Goal: Task Accomplishment & Management: Complete application form

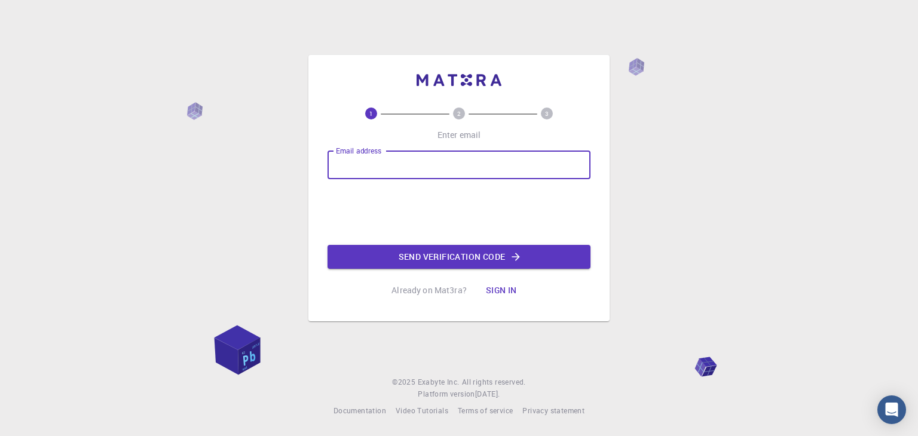
click at [442, 169] on input "Email address" at bounding box center [459, 165] width 263 height 29
type input "[EMAIL_ADDRESS][DOMAIN_NAME]"
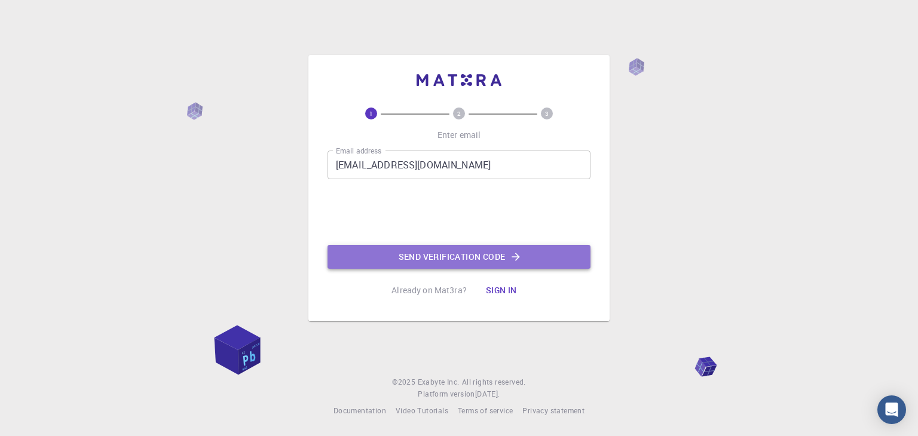
click at [487, 258] on button "Send verification code" at bounding box center [459, 257] width 263 height 24
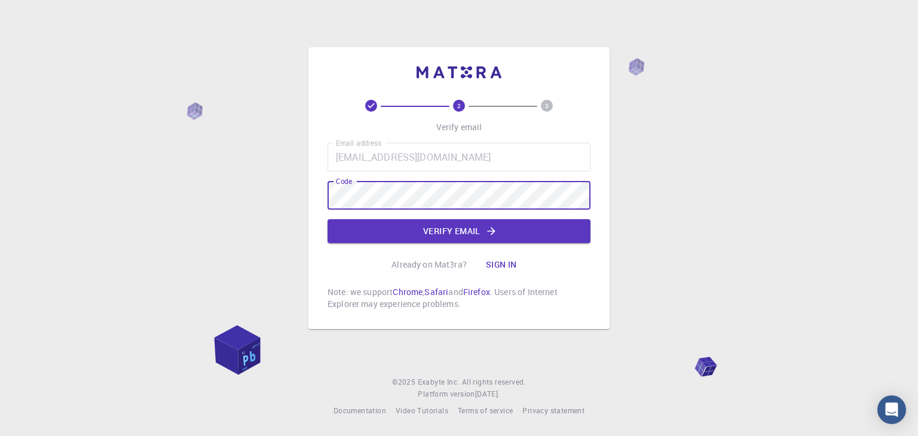
click at [506, 235] on button "Verify email" at bounding box center [459, 231] width 263 height 24
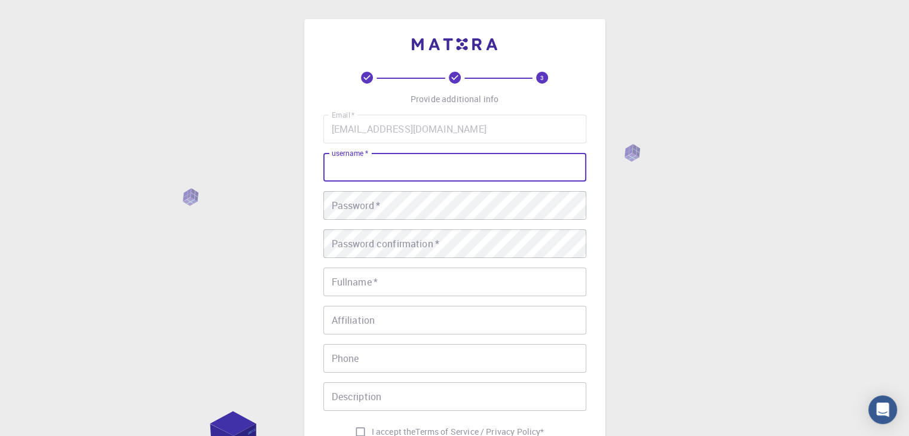
click at [410, 165] on input "username   *" at bounding box center [454, 167] width 263 height 29
type input "Epp101702"
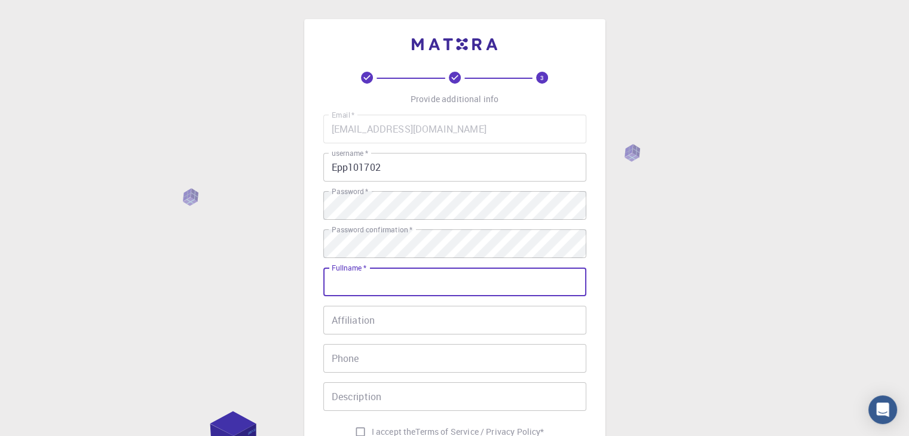
click at [407, 288] on input "Fullname   *" at bounding box center [454, 282] width 263 height 29
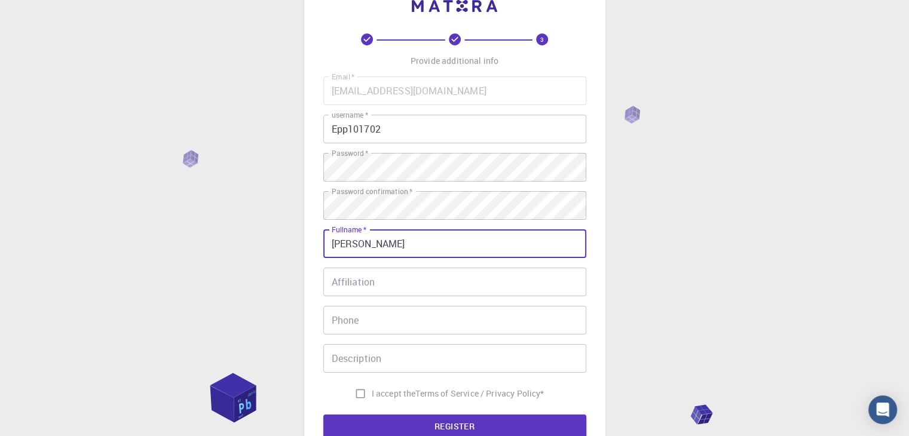
scroll to position [120, 0]
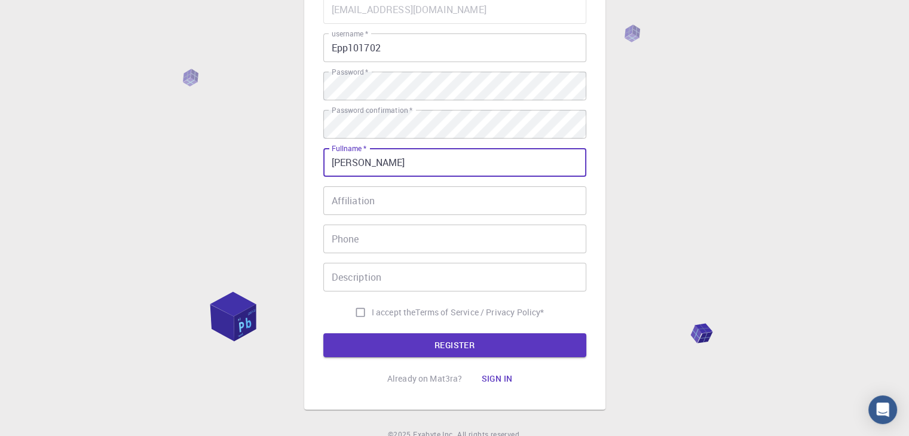
type input "[PERSON_NAME]"
click at [360, 312] on input "I accept the Terms of Service / Privacy Policy *" at bounding box center [360, 312] width 23 height 23
checkbox input "true"
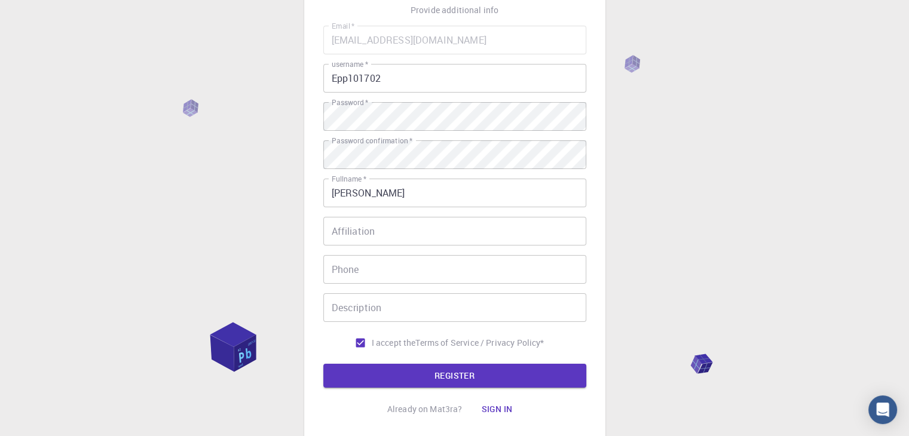
scroll to position [172, 0]
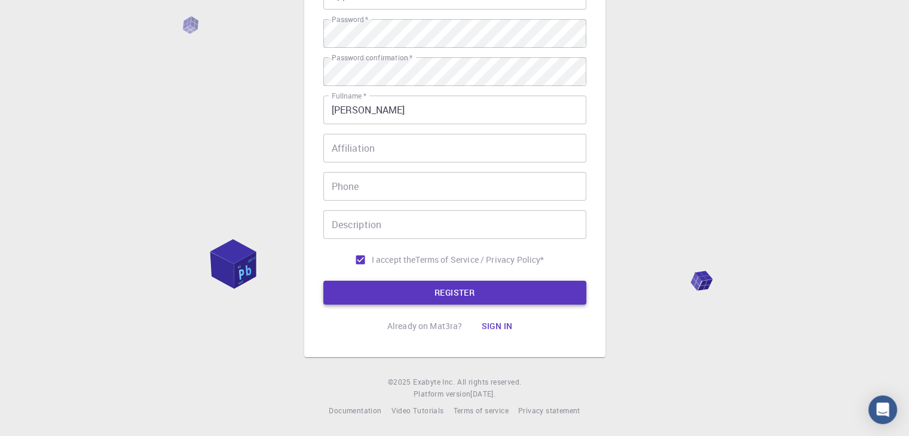
click at [469, 302] on button "REGISTER" at bounding box center [454, 293] width 263 height 24
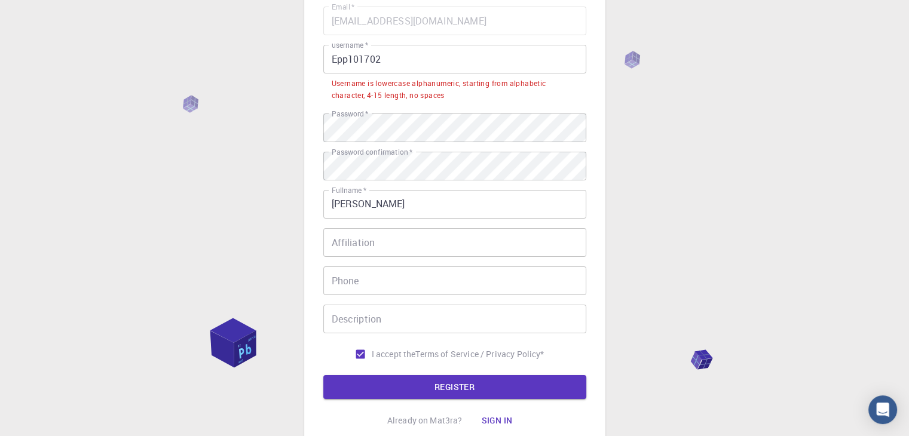
scroll to position [53, 0]
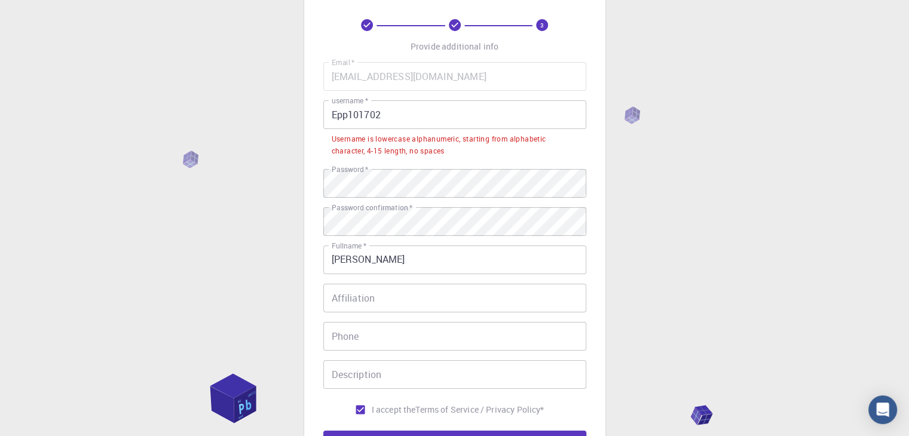
click at [337, 117] on input "Epp101702" at bounding box center [454, 114] width 263 height 29
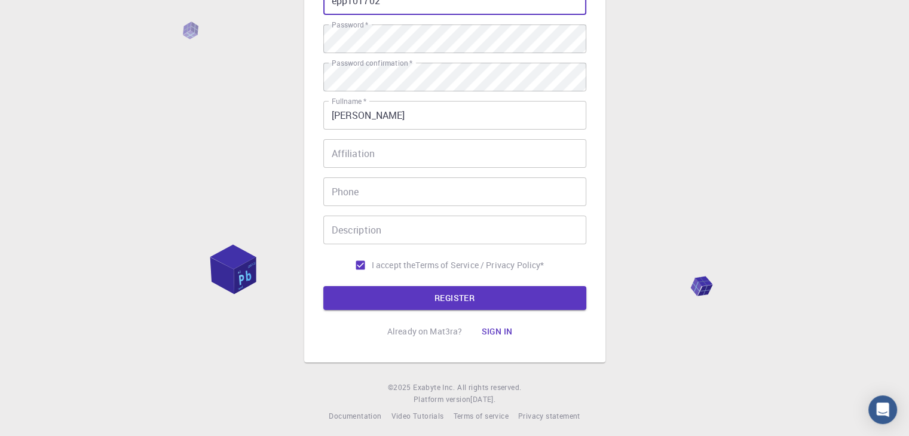
scroll to position [172, 0]
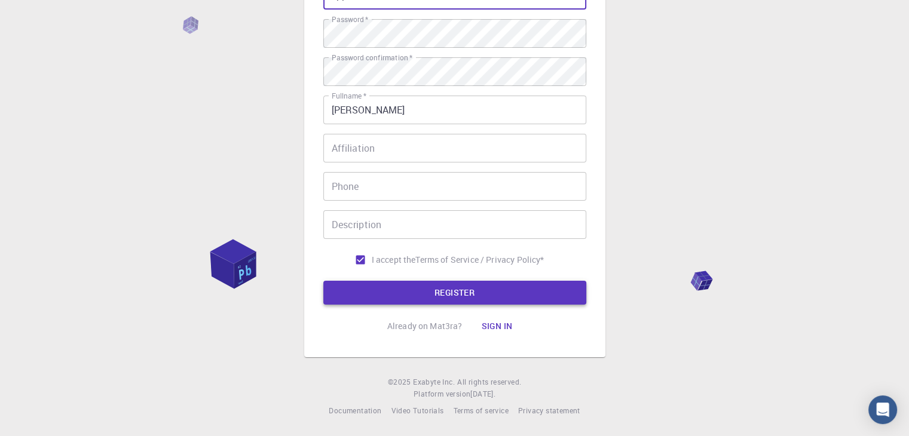
type input "epp101702"
click at [485, 290] on button "REGISTER" at bounding box center [454, 293] width 263 height 24
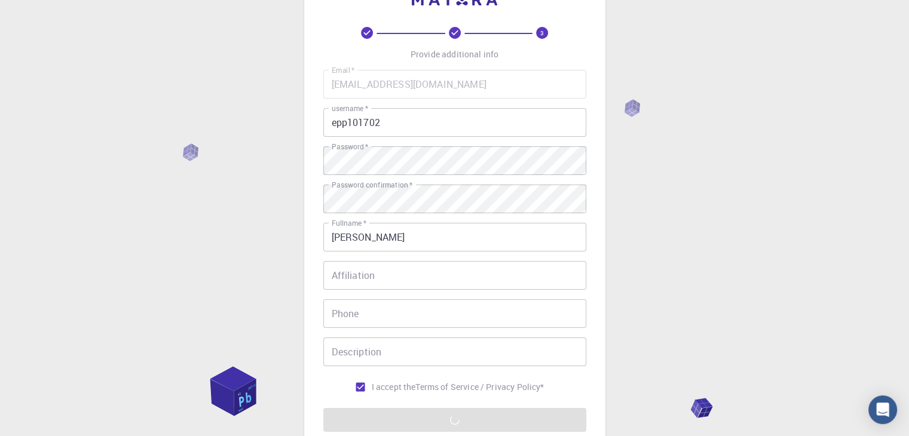
scroll to position [0, 0]
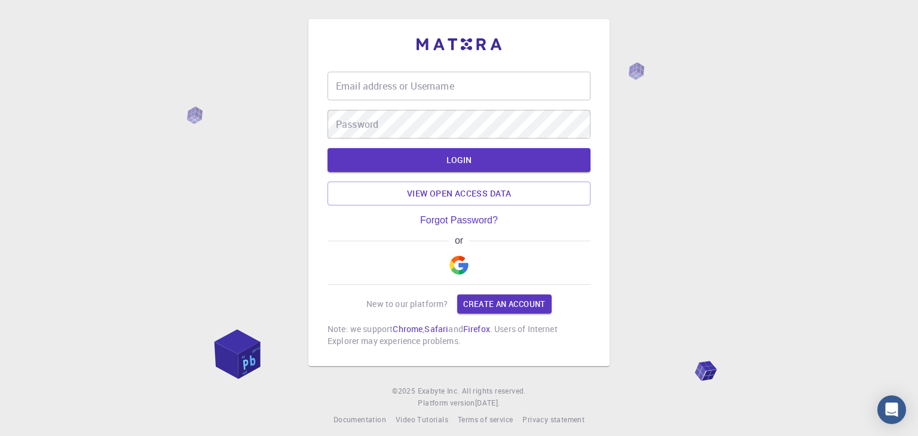
type input "[EMAIL_ADDRESS][DOMAIN_NAME]"
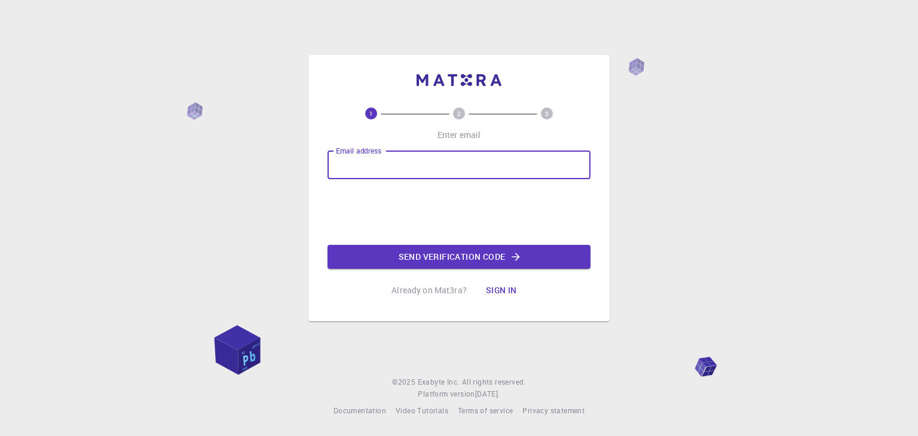
type input "[EMAIL_ADDRESS][DOMAIN_NAME]"
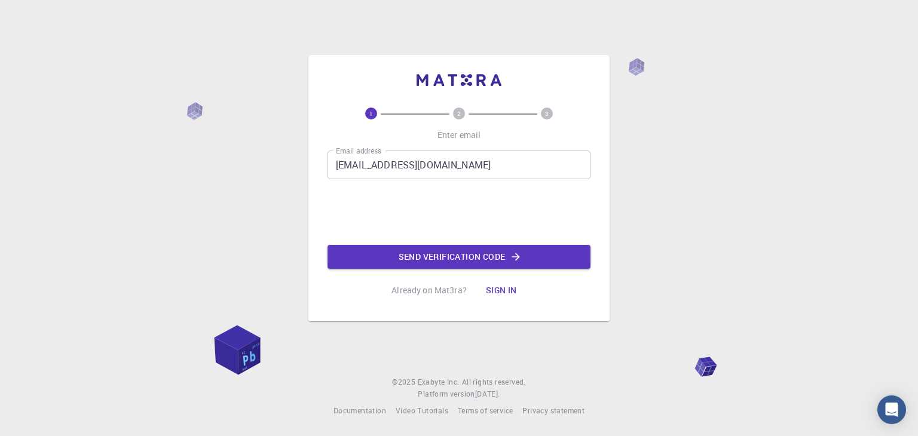
click at [502, 283] on button "Sign in" at bounding box center [502, 291] width 50 height 24
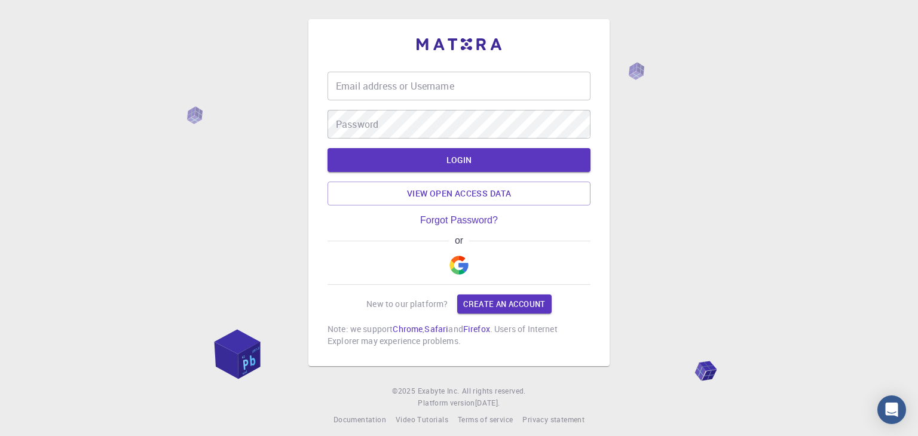
type input "[EMAIL_ADDRESS][DOMAIN_NAME]"
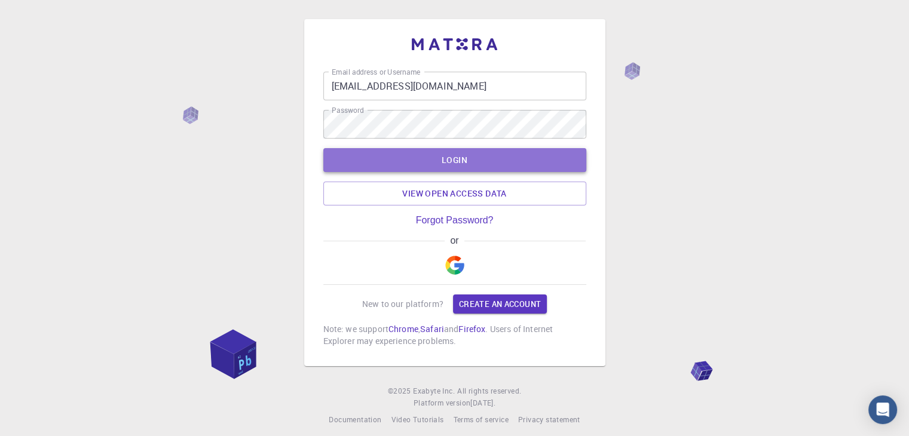
click at [454, 161] on button "LOGIN" at bounding box center [454, 160] width 263 height 24
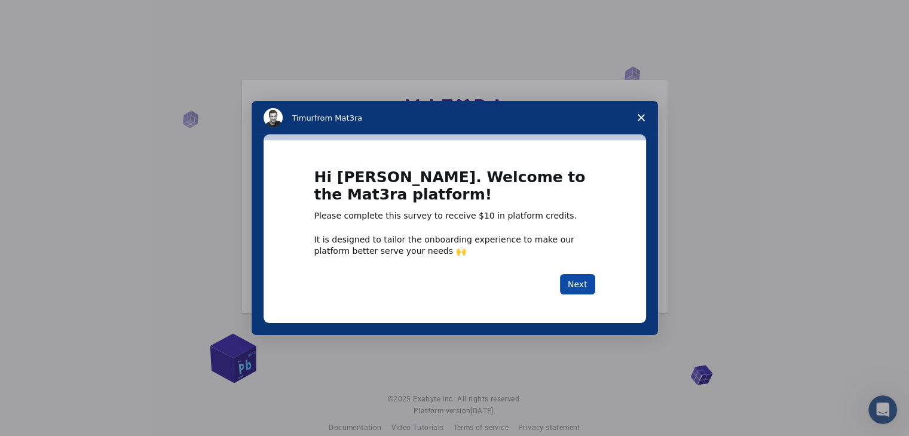
click at [582, 285] on button "Next" at bounding box center [577, 284] width 35 height 20
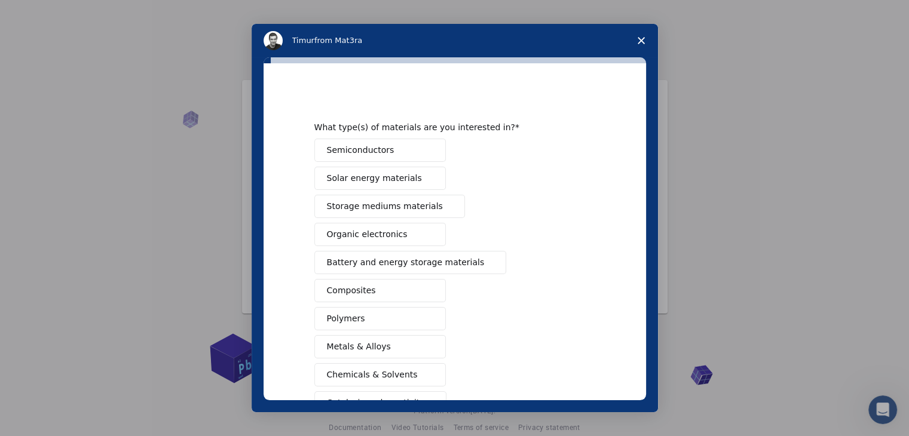
click at [392, 326] on button "Polymers" at bounding box center [380, 318] width 132 height 23
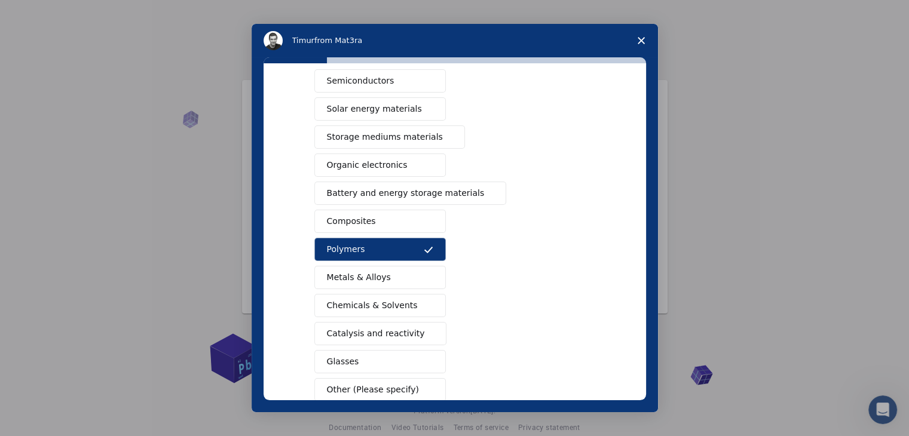
scroll to position [138, 0]
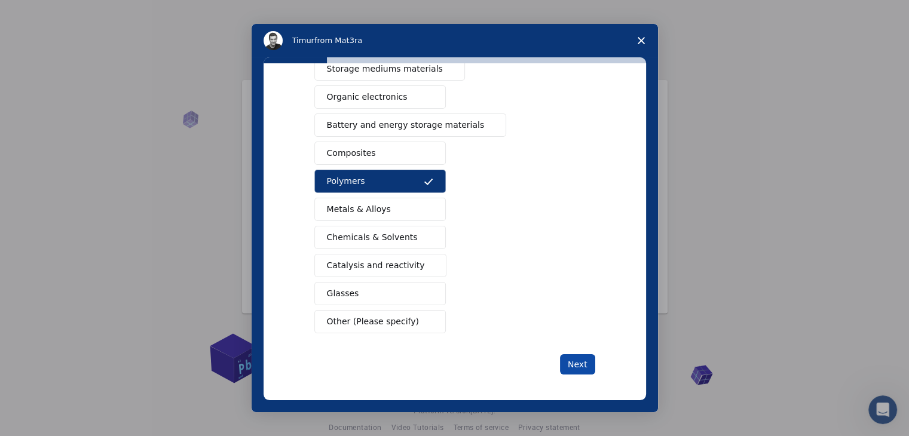
click at [565, 367] on button "Next" at bounding box center [577, 365] width 35 height 20
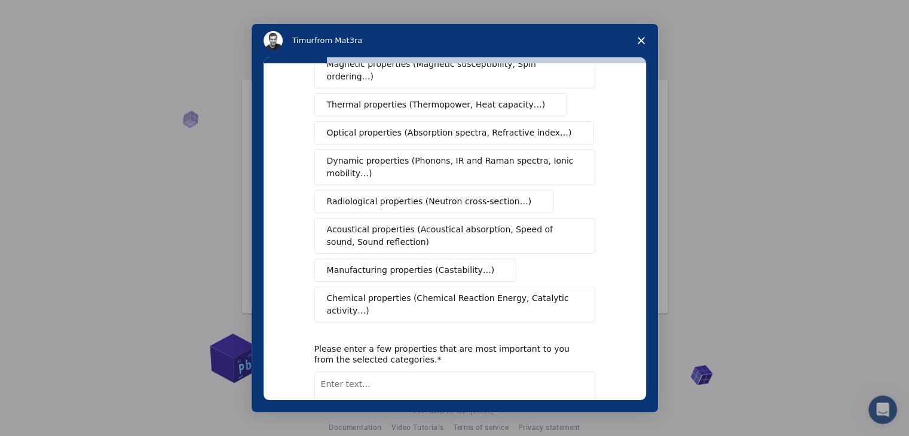
scroll to position [0, 0]
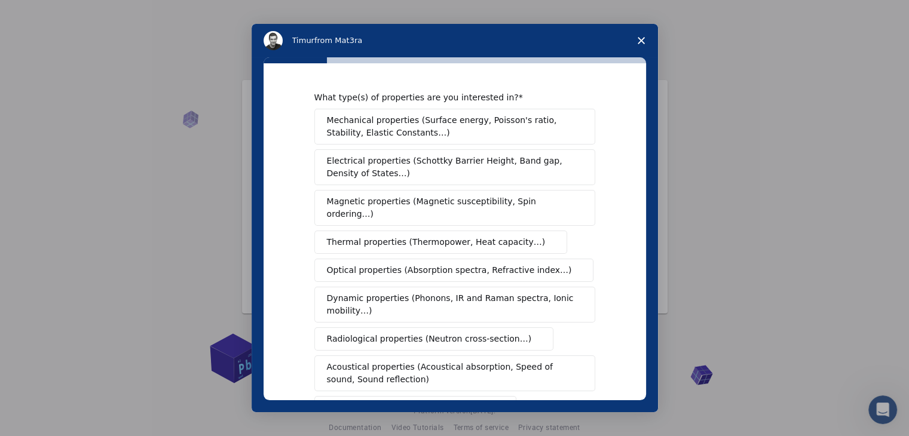
click at [635, 44] on span "Close survey" at bounding box center [641, 40] width 33 height 33
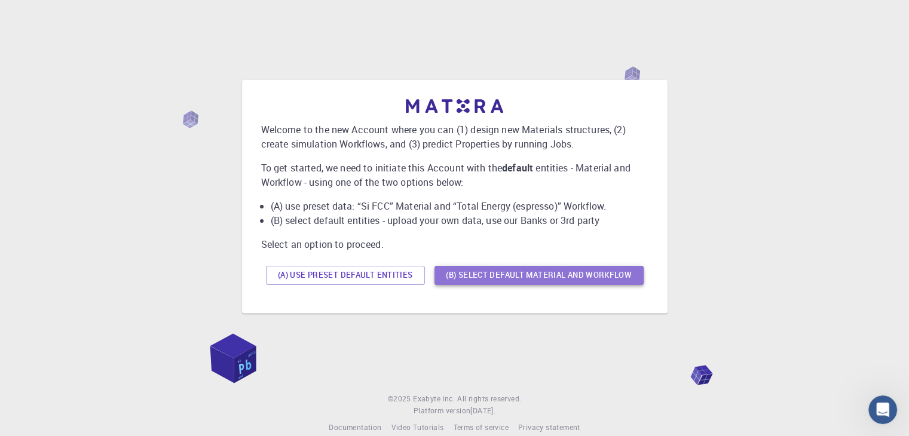
click at [527, 273] on button "(B) Select default material and workflow" at bounding box center [539, 275] width 209 height 19
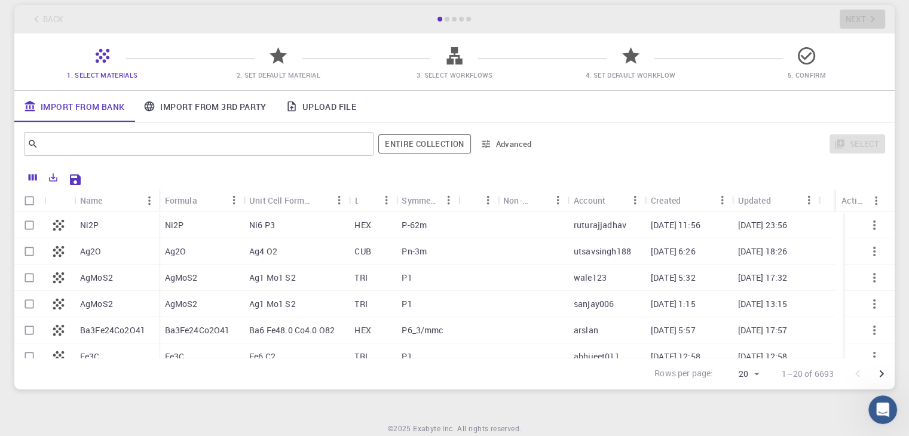
click at [167, 227] on p "Ni2P" at bounding box center [174, 225] width 19 height 12
checkbox input "true"
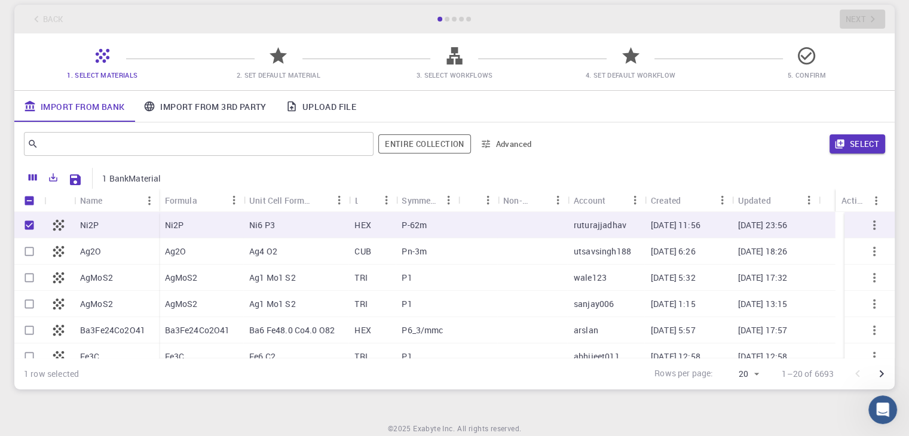
click at [179, 227] on p "Ni2P" at bounding box center [174, 225] width 19 height 12
checkbox input "false"
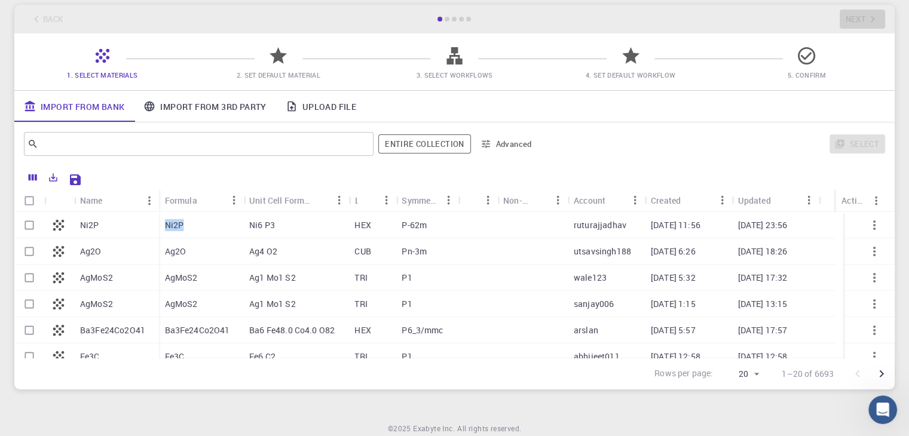
click at [179, 227] on p "Ni2P" at bounding box center [174, 225] width 19 height 12
checkbox input "true"
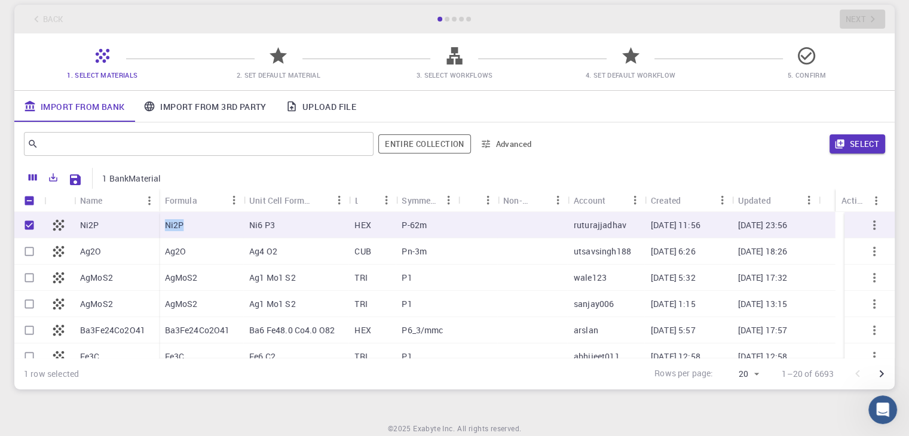
click at [180, 227] on p "Ni2P" at bounding box center [174, 225] width 19 height 12
checkbox input "false"
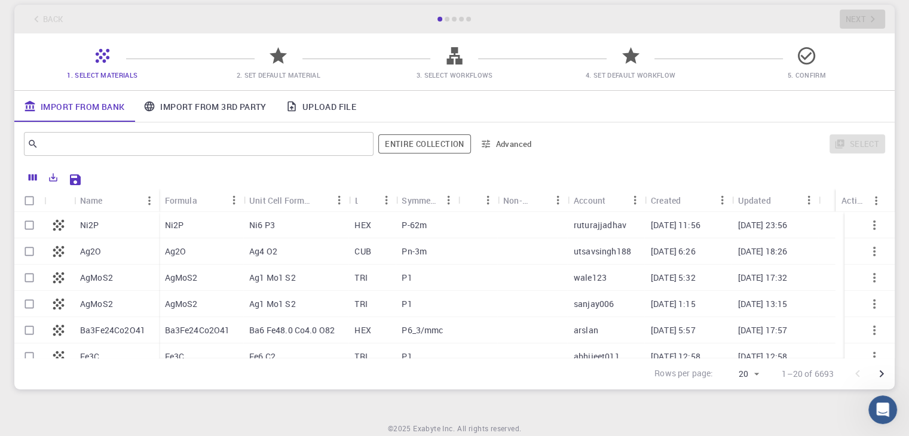
click at [278, 224] on div "Ni6 P3" at bounding box center [295, 225] width 105 height 26
checkbox input "true"
click at [278, 224] on div "Ni6 P3" at bounding box center [295, 225] width 105 height 26
checkbox input "false"
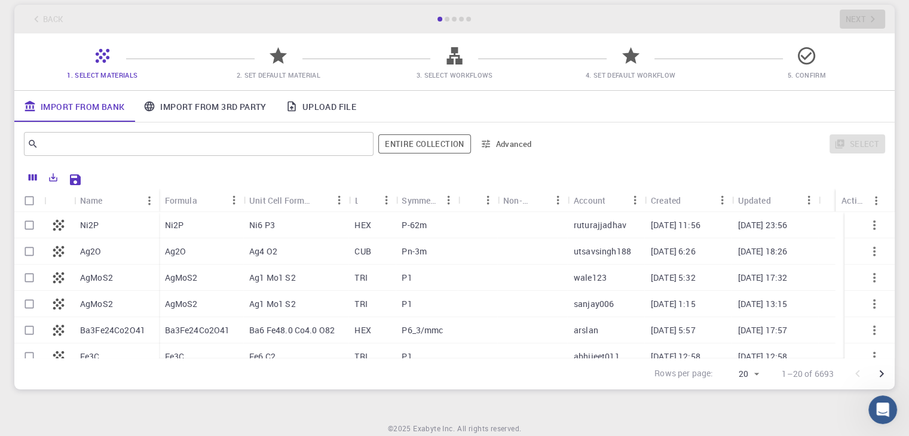
checkbox input "false"
click at [48, 16] on div "Back Next" at bounding box center [454, 19] width 881 height 29
click at [268, 50] on icon at bounding box center [278, 55] width 21 height 21
click at [282, 57] on icon at bounding box center [278, 55] width 17 height 17
click at [286, 73] on span "2. Set Default Material" at bounding box center [279, 75] width 84 height 9
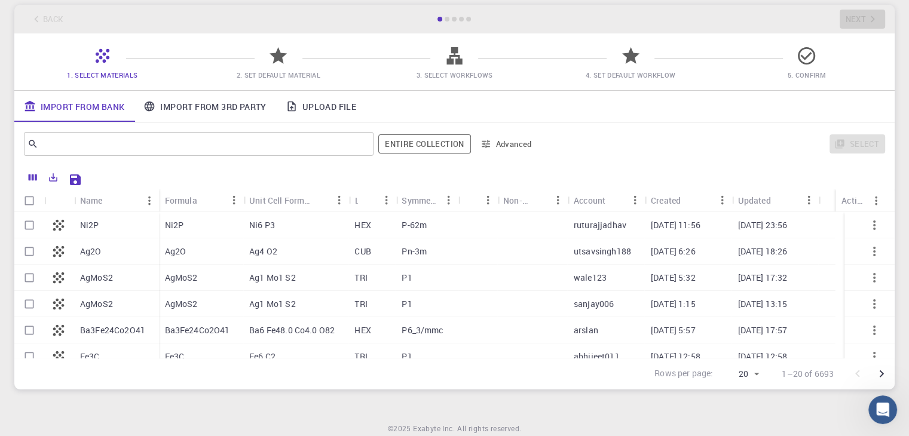
click at [56, 228] on icon at bounding box center [58, 224] width 11 height 11
checkbox input "true"
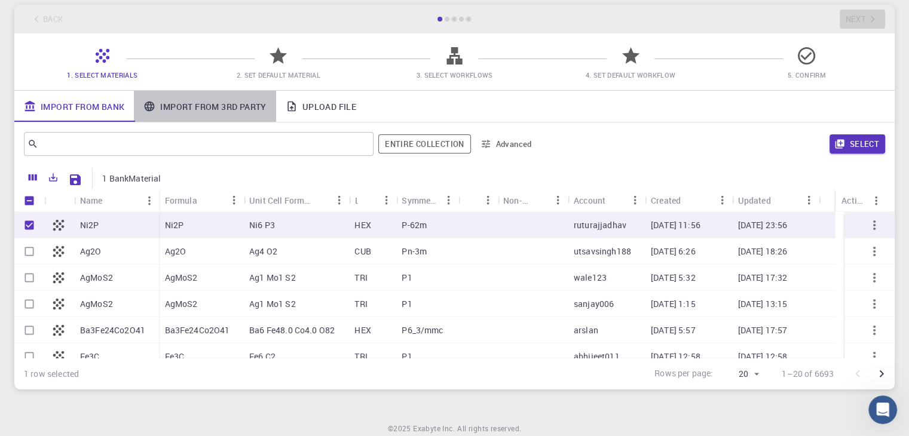
click at [211, 105] on link "Import From 3rd Party" at bounding box center [205, 106] width 142 height 31
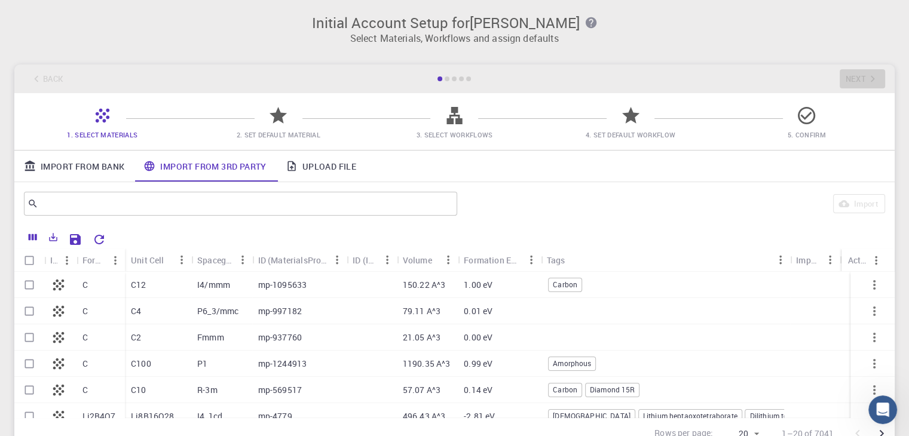
click at [68, 167] on link "Import From Bank" at bounding box center [74, 166] width 120 height 31
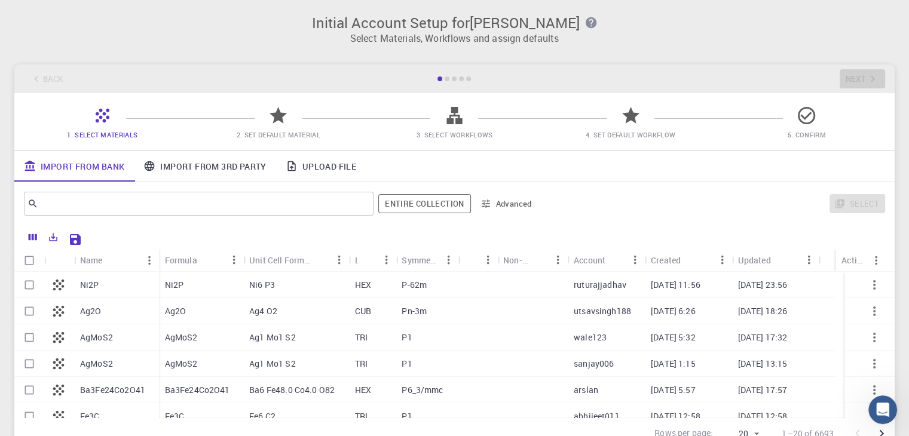
click at [33, 283] on input "Select row" at bounding box center [29, 285] width 23 height 23
checkbox input "true"
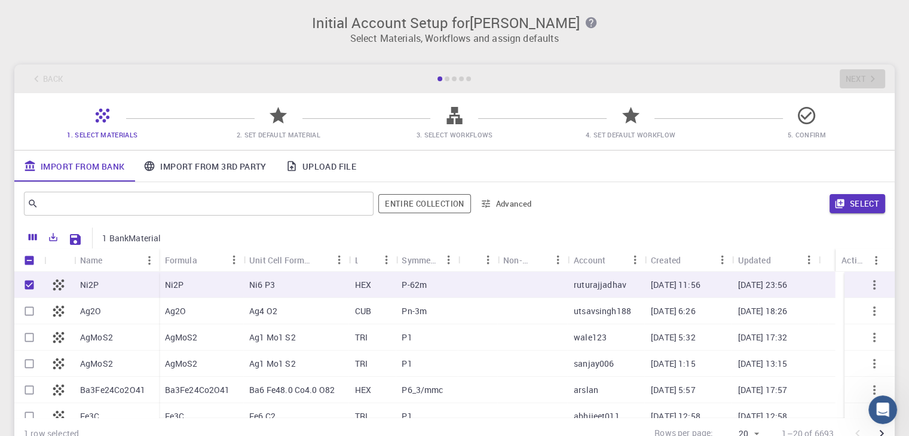
click at [277, 113] on icon at bounding box center [278, 115] width 17 height 17
click at [850, 197] on button "Select" at bounding box center [858, 203] width 56 height 19
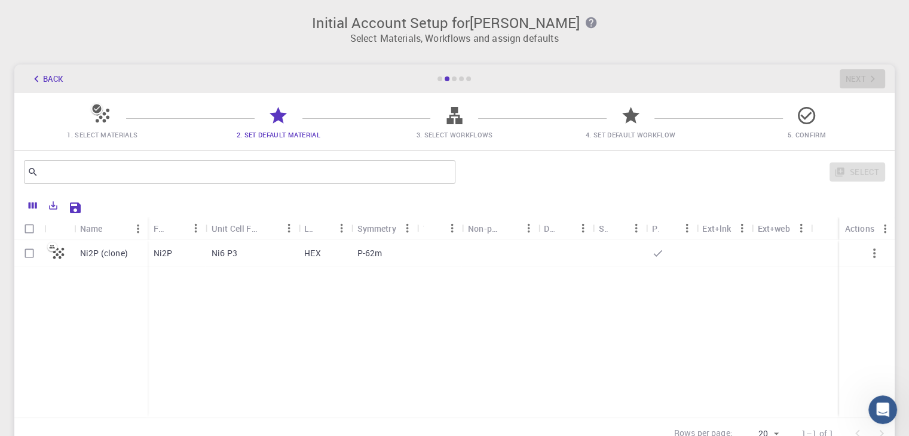
click at [20, 252] on input "Select row" at bounding box center [29, 253] width 23 height 23
checkbox input "true"
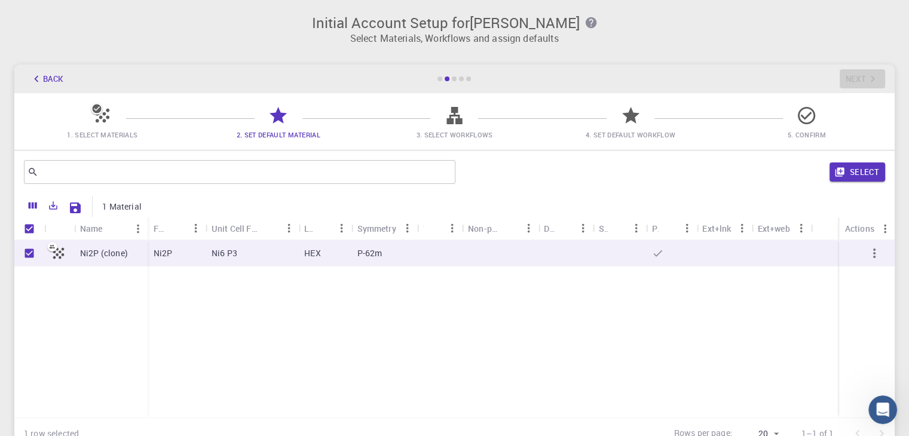
click at [866, 180] on button "Select" at bounding box center [858, 172] width 56 height 19
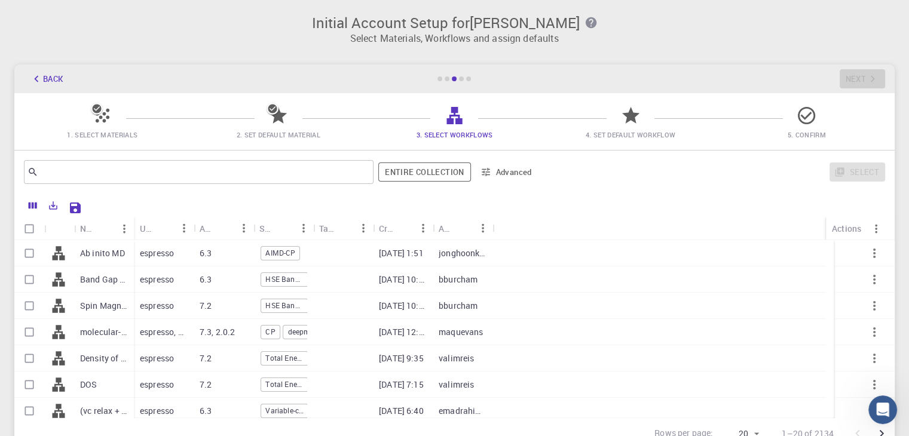
click at [30, 252] on input "Select row" at bounding box center [29, 253] width 23 height 23
checkbox input "true"
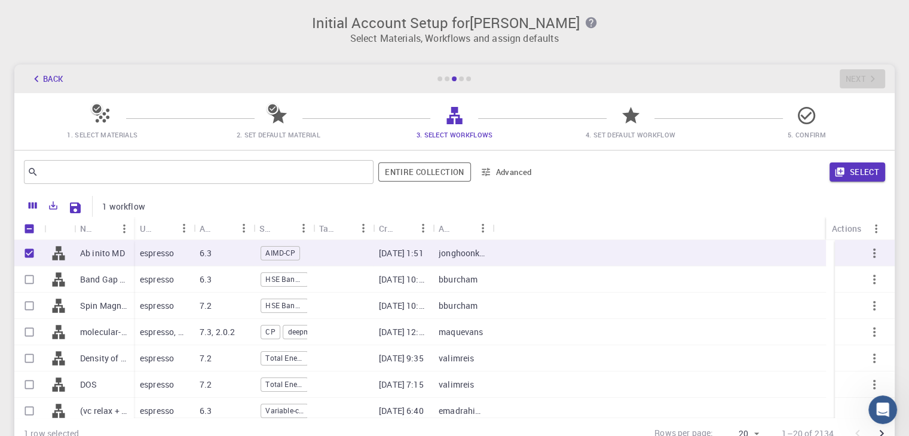
checkbox input "true"
drag, startPoint x: 866, startPoint y: 173, endPoint x: 839, endPoint y: 173, distance: 26.3
click at [867, 173] on button "Select" at bounding box center [858, 172] width 56 height 19
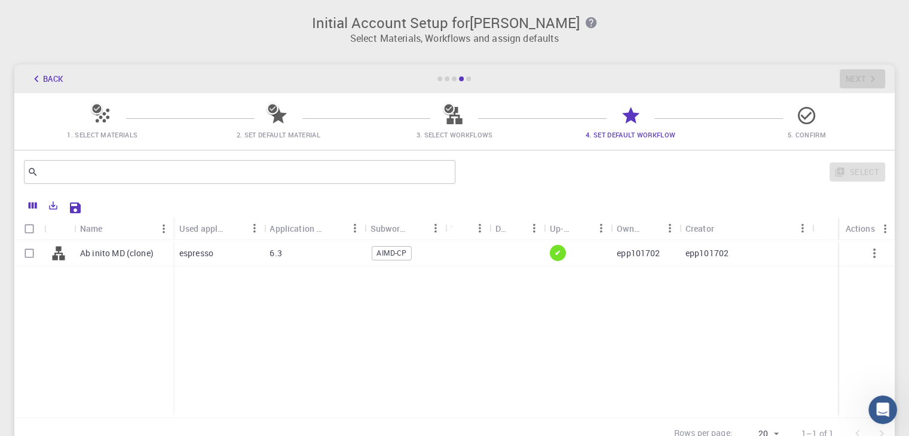
click at [355, 436] on html "Initial Account Setup for Eve Cruizin Select Materials, Workflows and assign de…" at bounding box center [454, 271] width 909 height 543
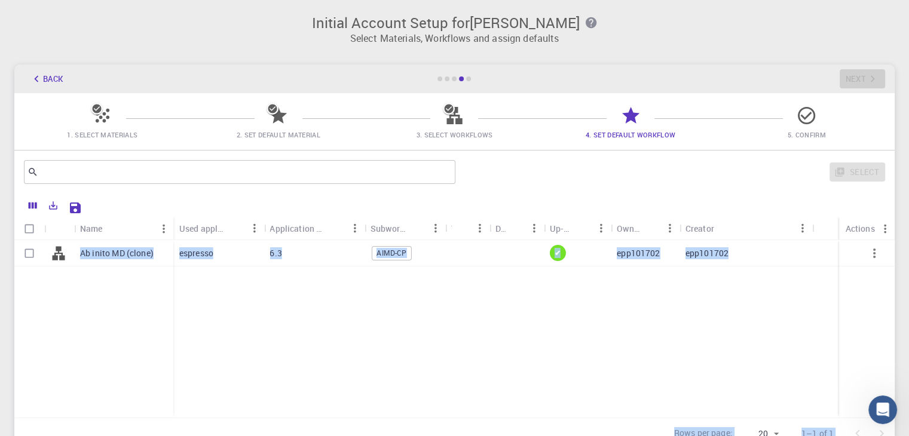
scroll to position [38, 0]
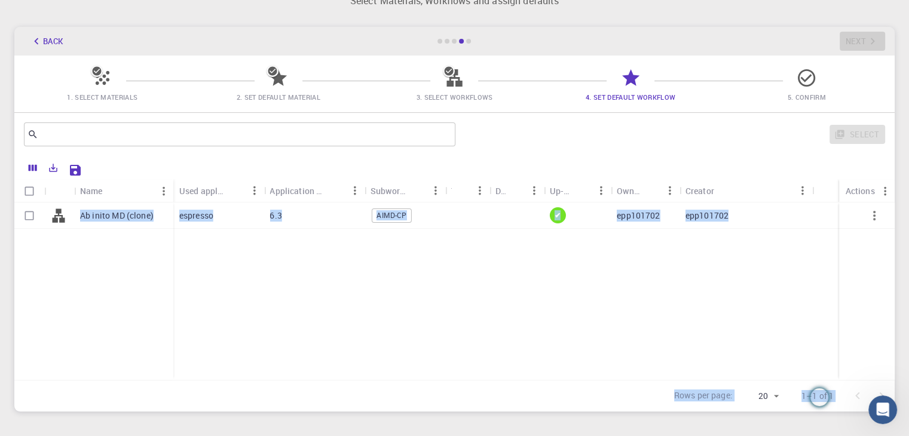
click at [36, 213] on input "Select row" at bounding box center [29, 215] width 23 height 23
checkbox input "true"
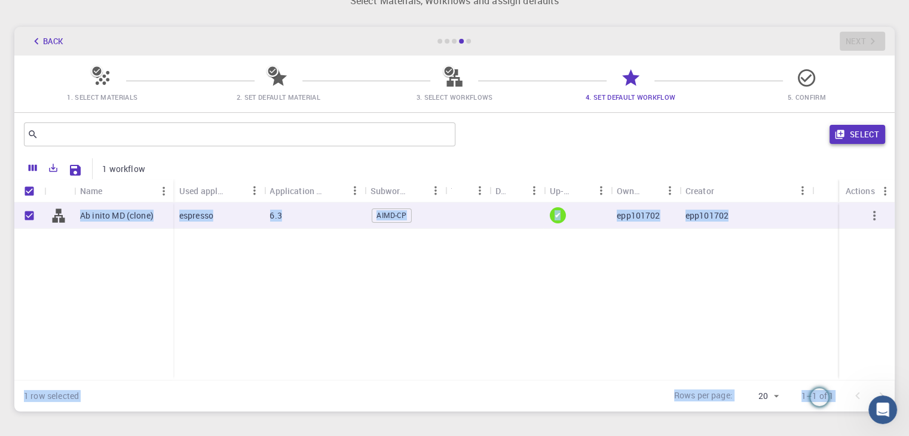
click at [854, 130] on button "Select" at bounding box center [858, 134] width 56 height 19
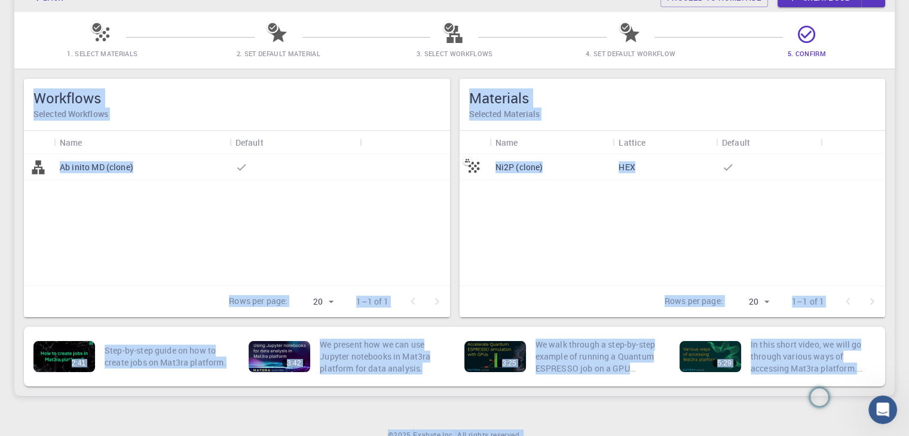
scroll to position [135, 0]
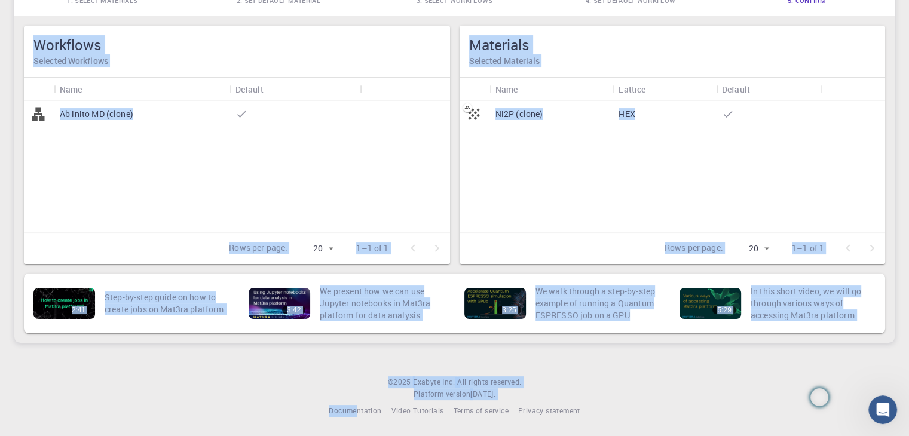
click at [826, 178] on div "Ni2P (clone) HEX" at bounding box center [673, 167] width 426 height 132
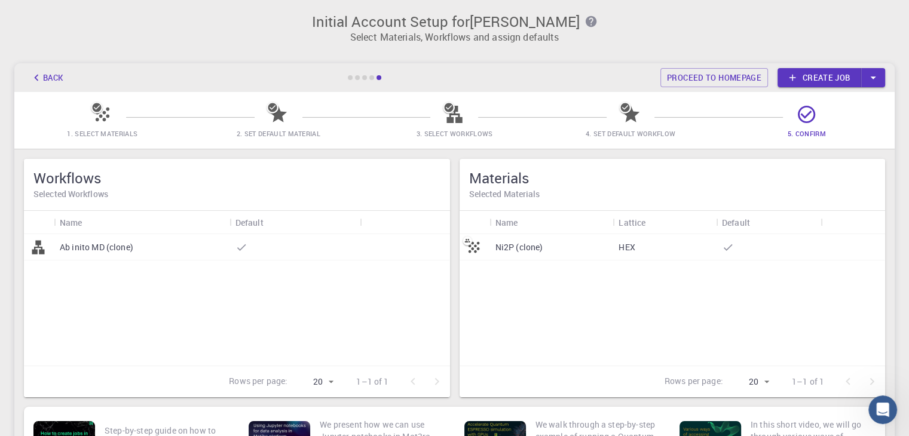
scroll to position [0, 0]
click at [827, 78] on link "Create job" at bounding box center [820, 78] width 84 height 19
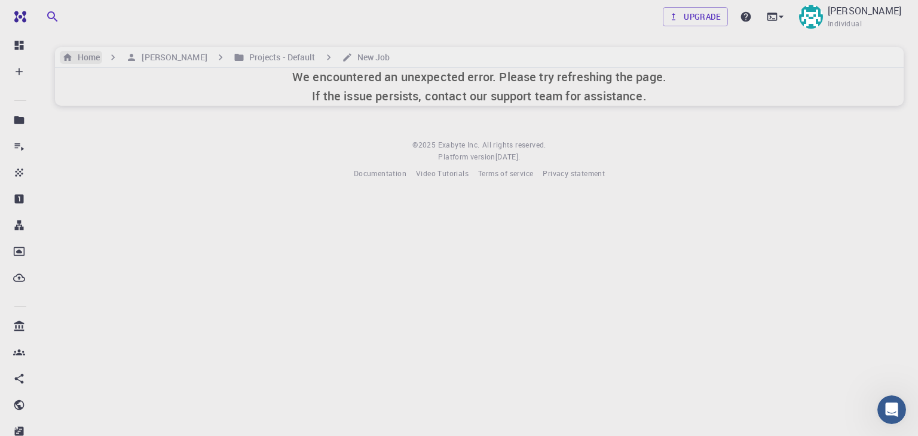
click at [88, 59] on h6 "Home" at bounding box center [86, 57] width 27 height 13
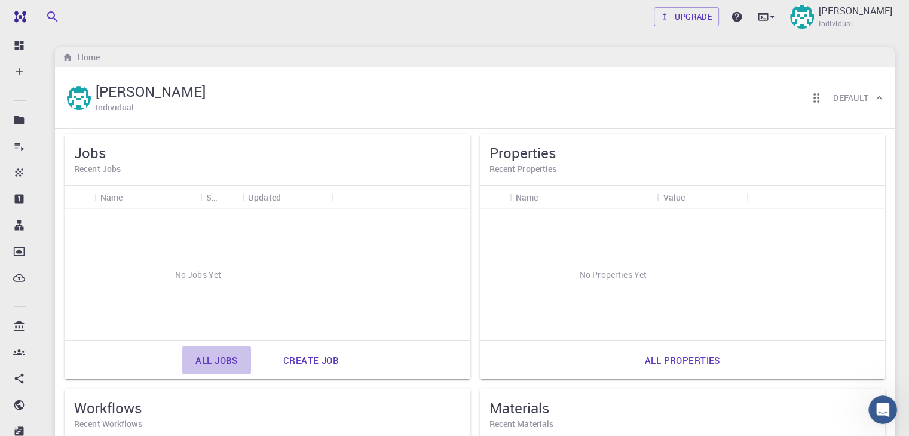
click at [182, 363] on link "All jobs" at bounding box center [216, 360] width 68 height 29
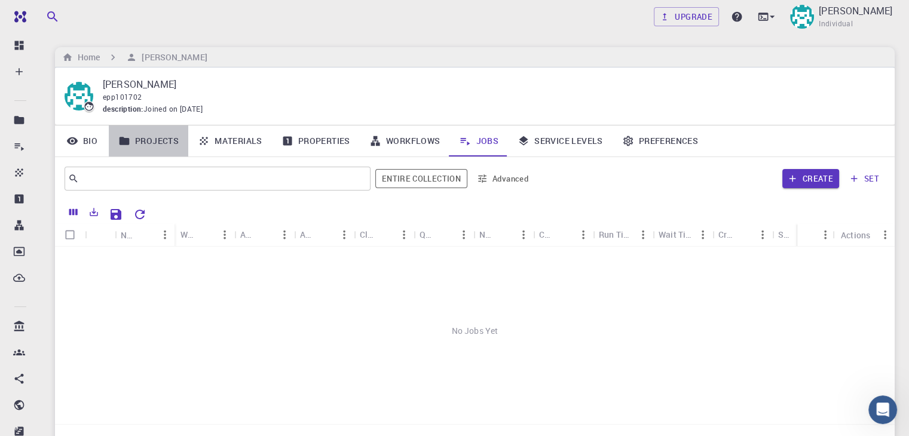
click at [145, 144] on link "Projects" at bounding box center [149, 141] width 80 height 31
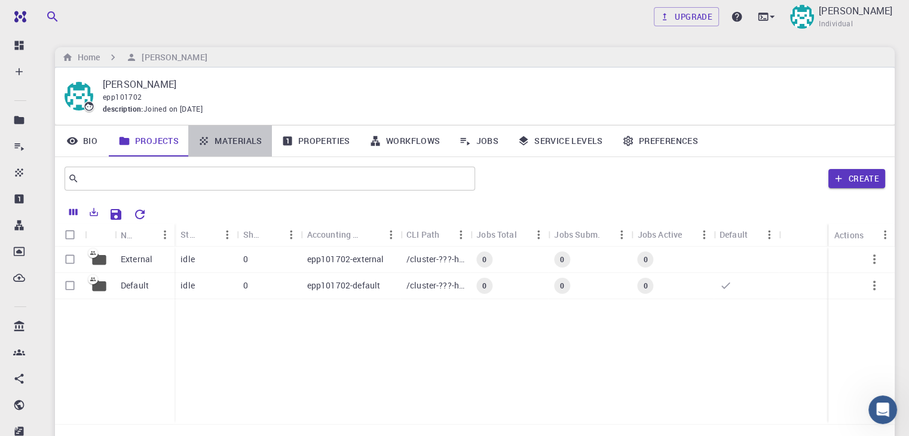
click at [230, 143] on link "Materials" at bounding box center [230, 141] width 84 height 31
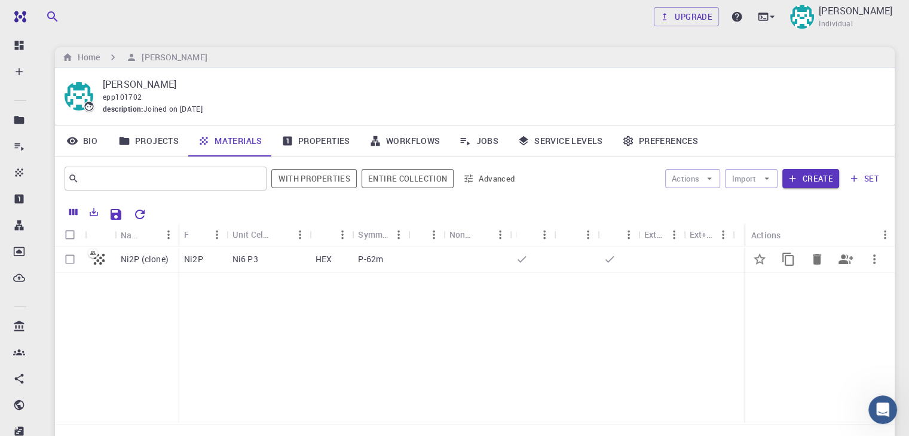
click at [128, 263] on p "Ni2P (clone)" at bounding box center [145, 260] width 48 height 12
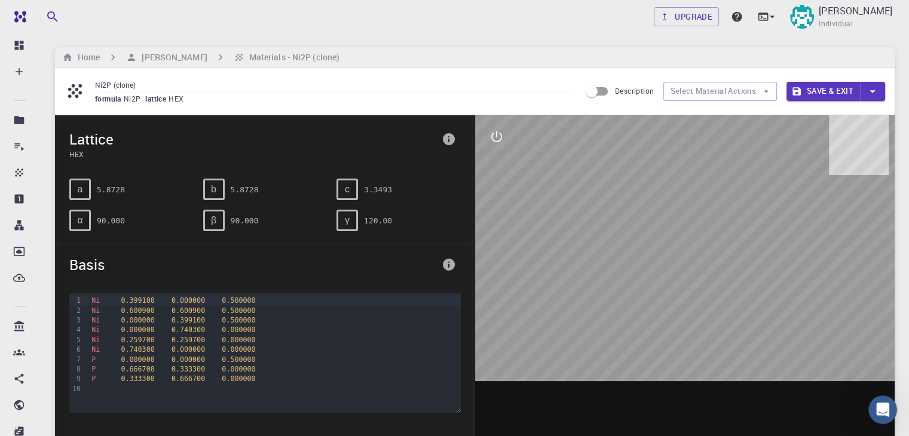
click at [811, 332] on div at bounding box center [685, 301] width 420 height 372
click at [499, 139] on icon "interactive" at bounding box center [497, 137] width 14 height 14
click at [498, 137] on icon "interactive" at bounding box center [497, 137] width 14 height 14
click at [500, 139] on icon "interactive" at bounding box center [496, 137] width 11 height 11
click at [375, 216] on pre "120.00" at bounding box center [378, 220] width 28 height 21
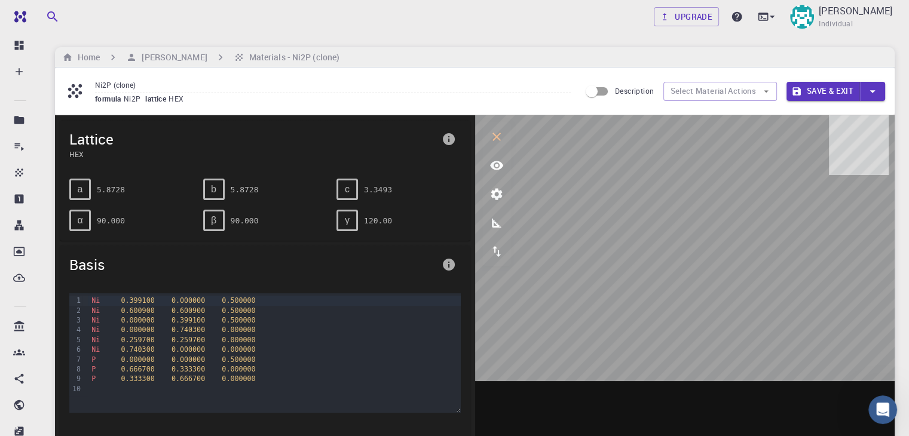
click at [395, 216] on div "γ 120.00" at bounding box center [399, 221] width 124 height 22
click at [258, 58] on h6 "Materials - Ni2P (clone)" at bounding box center [292, 57] width 95 height 13
click at [164, 56] on h6 "[PERSON_NAME]" at bounding box center [172, 57] width 70 height 13
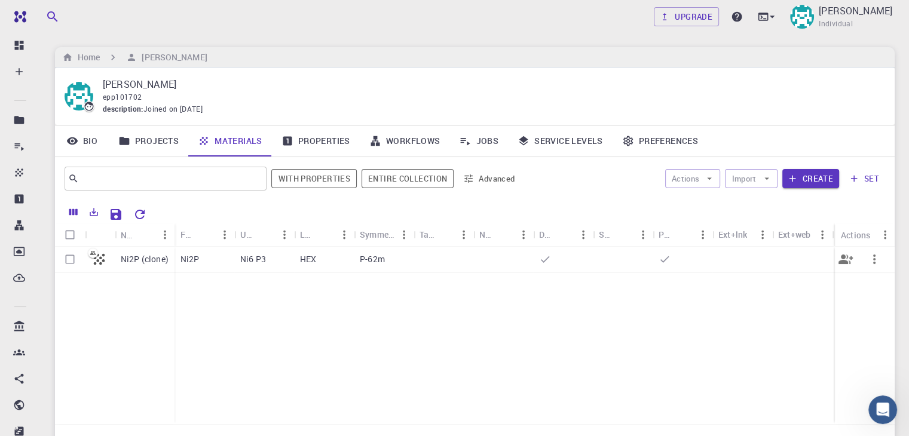
click at [96, 264] on icon at bounding box center [99, 259] width 11 height 11
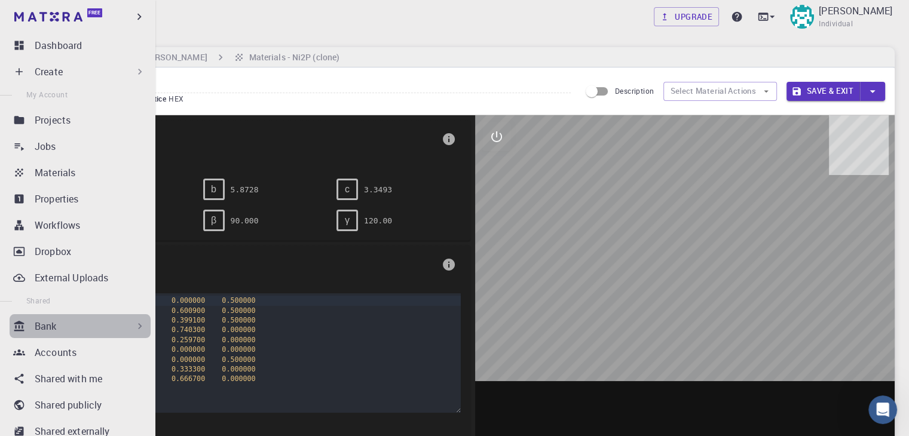
click at [101, 316] on div "Bank" at bounding box center [80, 326] width 141 height 24
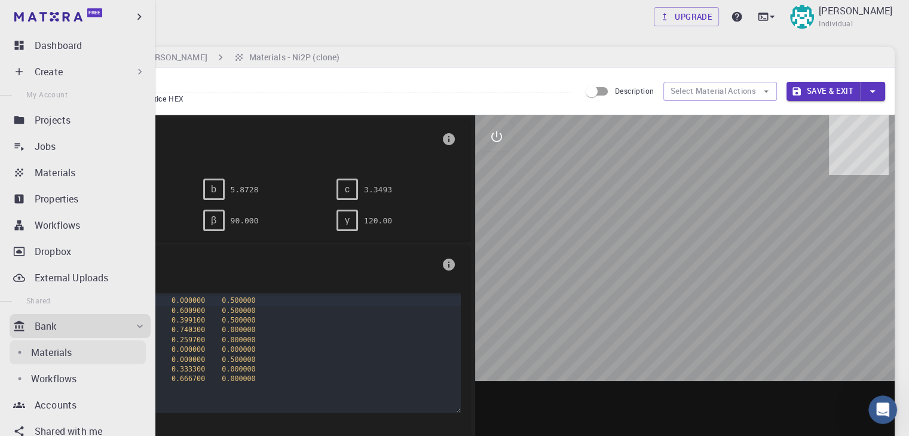
click at [62, 356] on p "Materials" at bounding box center [51, 353] width 41 height 14
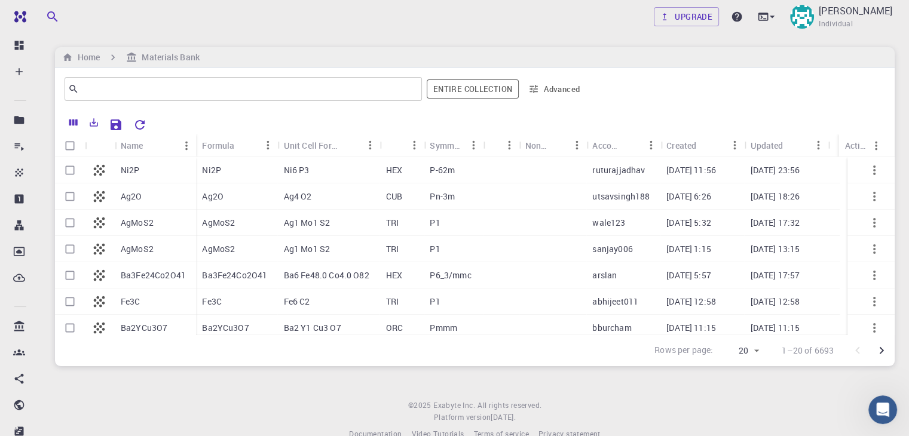
click at [139, 166] on p "Ni2P" at bounding box center [130, 170] width 19 height 12
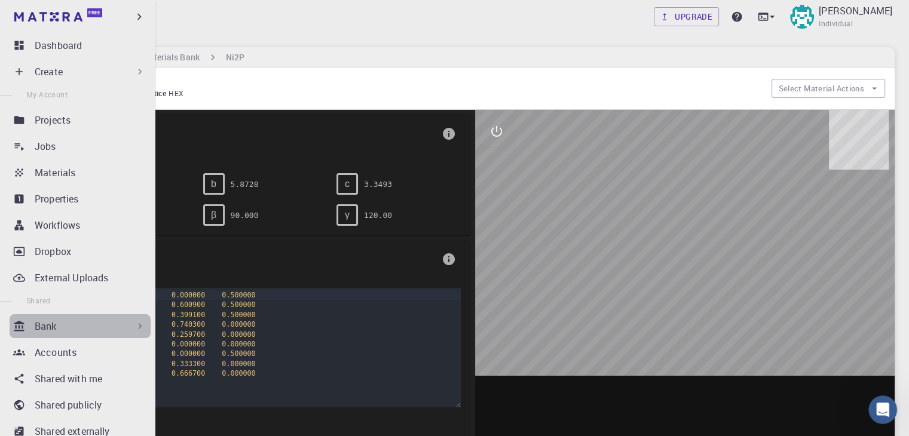
click at [120, 325] on div "Bank" at bounding box center [90, 326] width 111 height 14
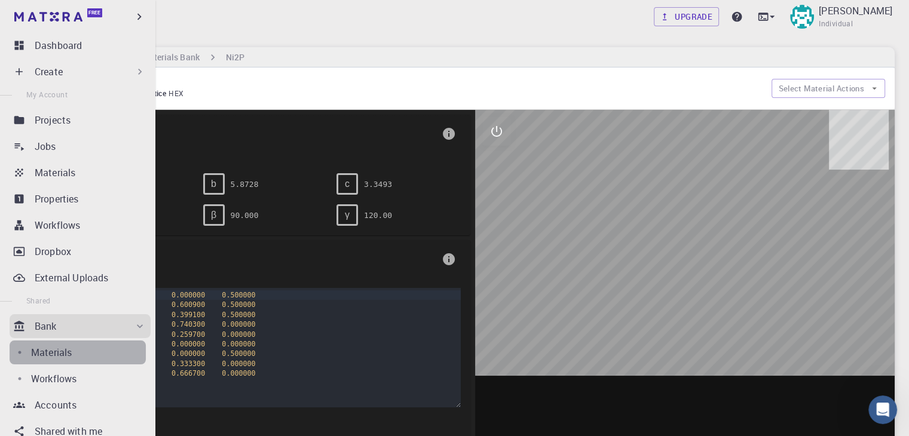
click at [96, 362] on link "Materials" at bounding box center [78, 353] width 136 height 24
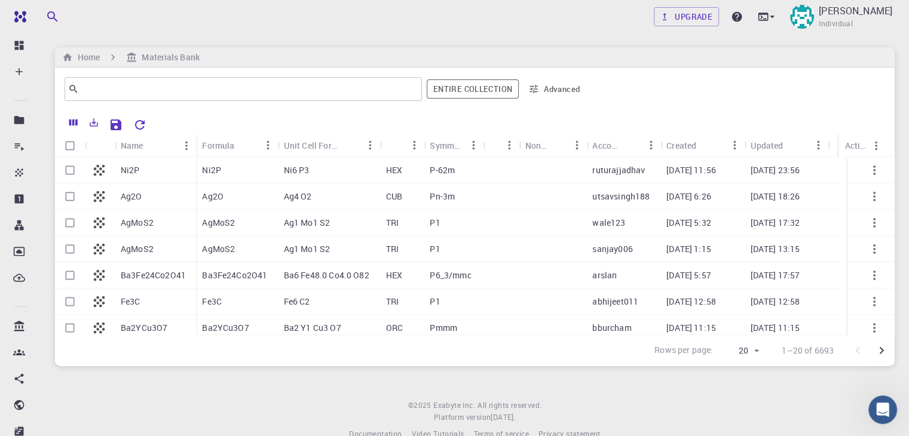
click at [65, 199] on input "Select row" at bounding box center [70, 196] width 23 height 23
checkbox input "true"
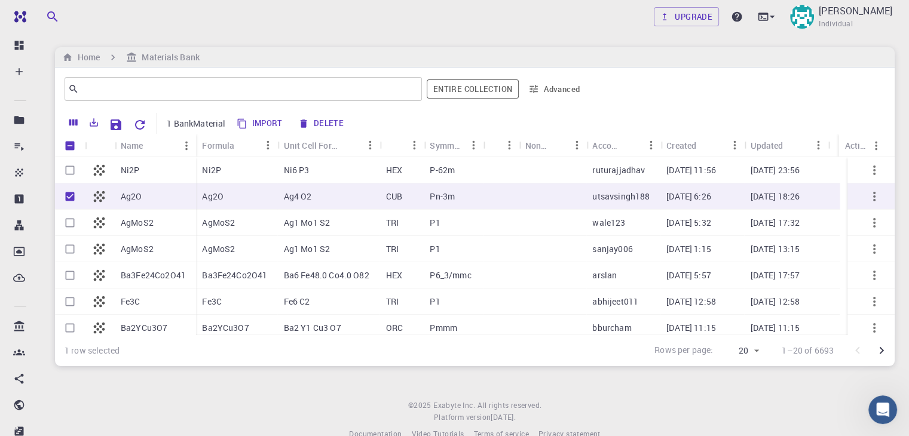
click at [266, 125] on button "Import" at bounding box center [260, 123] width 54 height 19
checkbox input "false"
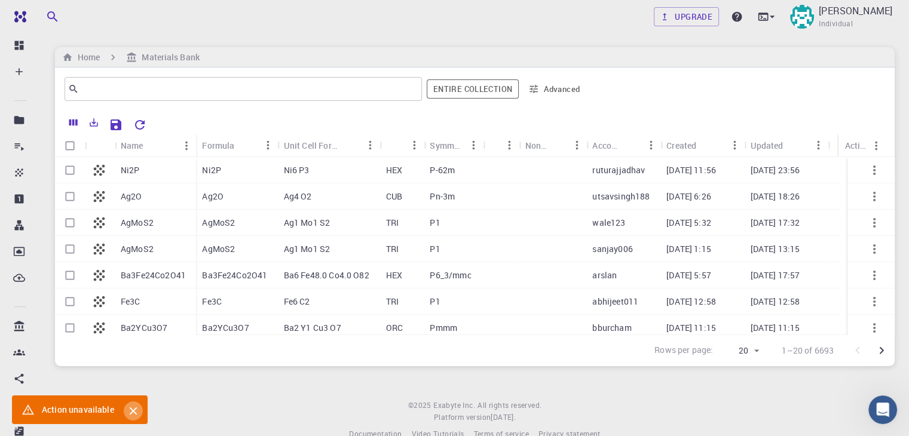
click at [136, 412] on icon "Close" at bounding box center [133, 411] width 13 height 13
